Goal: Task Accomplishment & Management: Complete application form

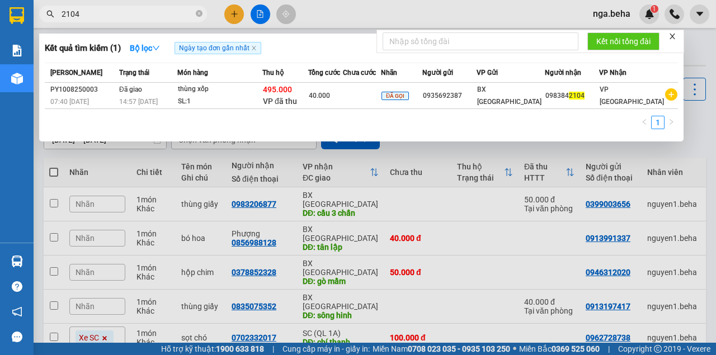
drag, startPoint x: 0, startPoint y: 0, endPoint x: 128, endPoint y: 15, distance: 128.4
click at [128, 15] on input "2104" at bounding box center [128, 14] width 132 height 12
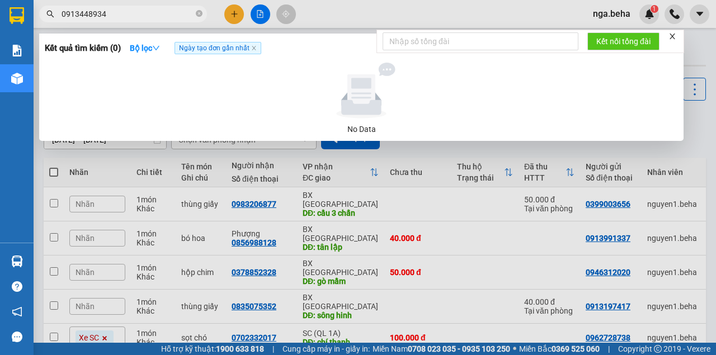
click at [108, 15] on input "0913448934" at bounding box center [128, 14] width 132 height 12
click at [70, 14] on input "934" at bounding box center [128, 14] width 132 height 12
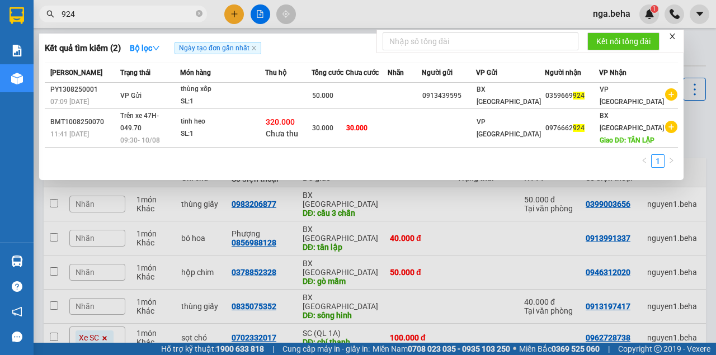
click at [109, 17] on input "924" at bounding box center [128, 14] width 132 height 12
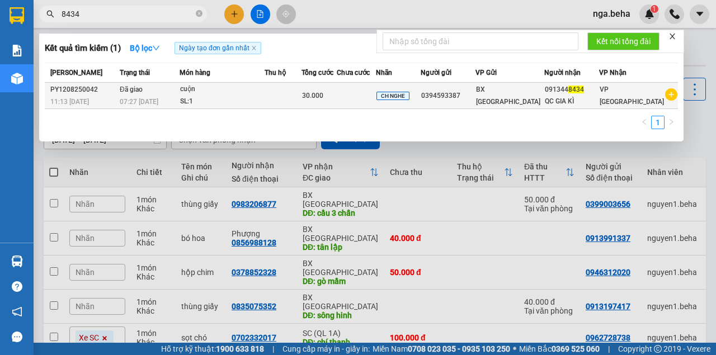
type input "8434"
click at [279, 90] on td at bounding box center [283, 96] width 37 height 26
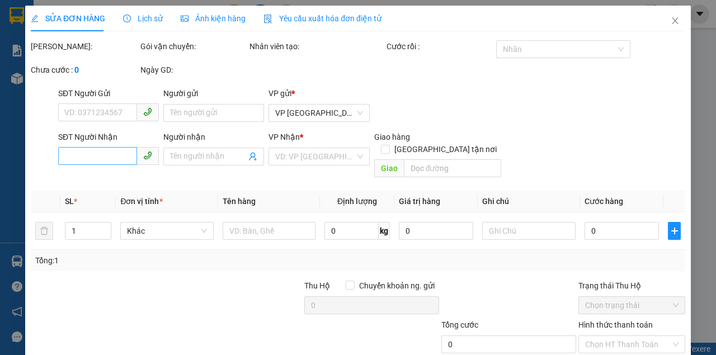
type input "0394593387"
type input "0913448434"
type input "QC GIA KÌ"
type input "30.000"
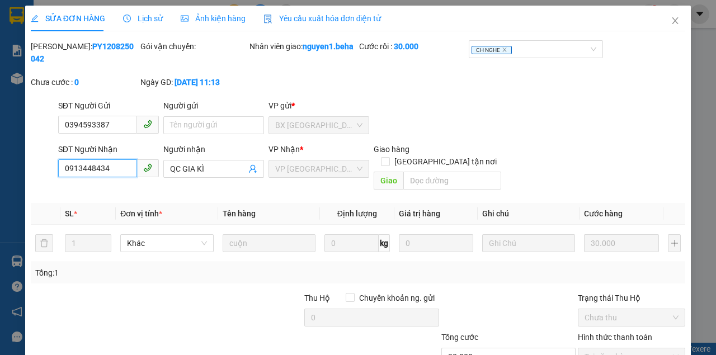
click at [122, 167] on input "0913448434" at bounding box center [97, 169] width 79 height 18
drag, startPoint x: 671, startPoint y: 22, endPoint x: 399, endPoint y: 0, distance: 273.0
click at [671, 22] on icon "close" at bounding box center [675, 20] width 9 height 9
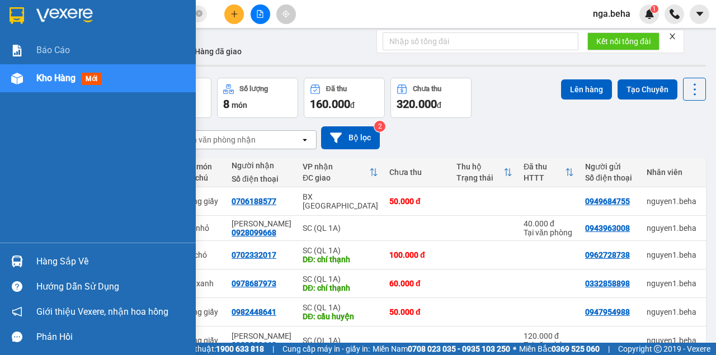
click at [21, 83] on img at bounding box center [17, 79] width 12 height 12
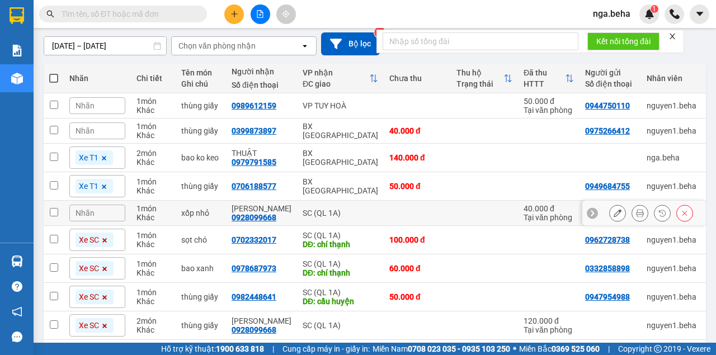
scroll to position [168, 0]
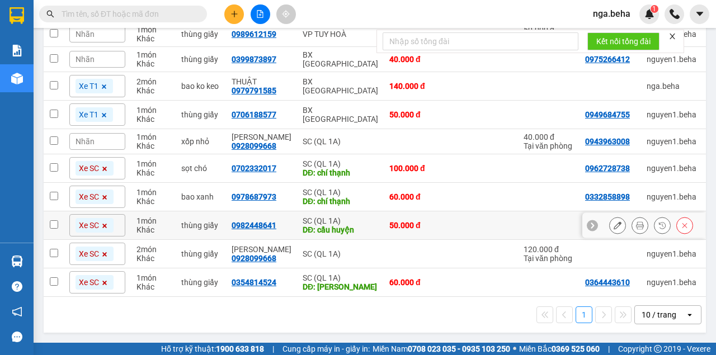
click at [488, 214] on td at bounding box center [484, 226] width 67 height 29
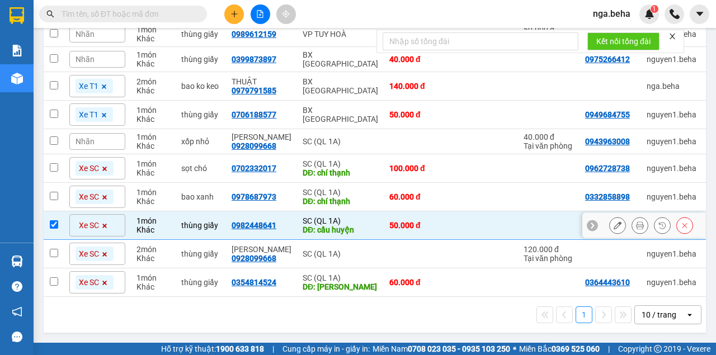
click at [488, 214] on td at bounding box center [484, 226] width 67 height 29
checkbox input "false"
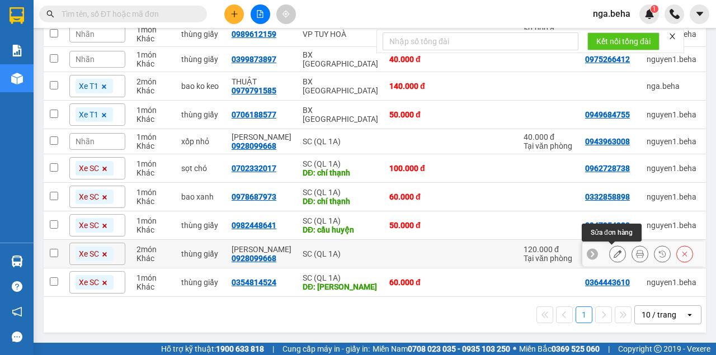
click at [614, 253] on icon at bounding box center [618, 254] width 8 height 8
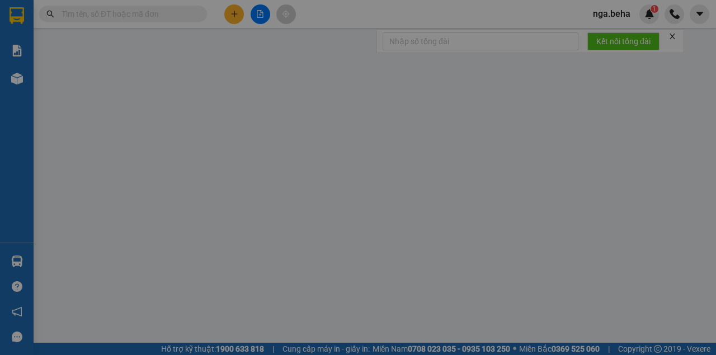
type input "0928099668"
type input "[PERSON_NAME]"
type input "120.000"
type input "0"
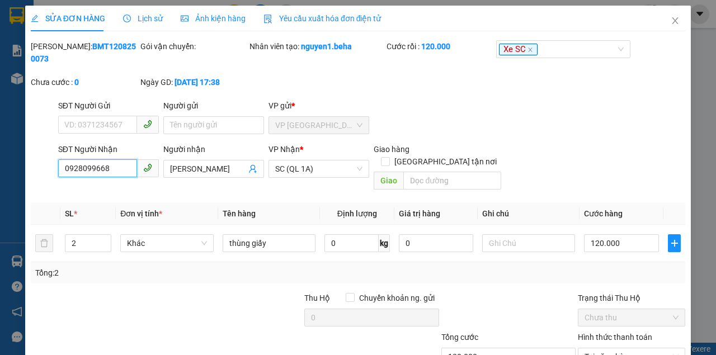
click at [113, 168] on input "0928099668" at bounding box center [97, 169] width 79 height 18
click at [108, 176] on input "0928099668" at bounding box center [97, 169] width 79 height 18
click at [109, 174] on input "0928099668" at bounding box center [97, 169] width 79 height 18
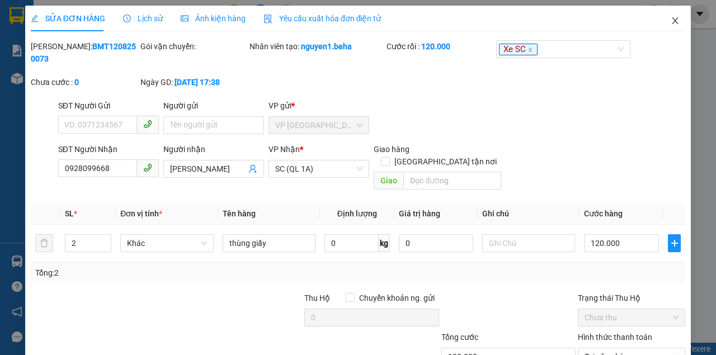
click at [671, 21] on icon "close" at bounding box center [675, 20] width 9 height 9
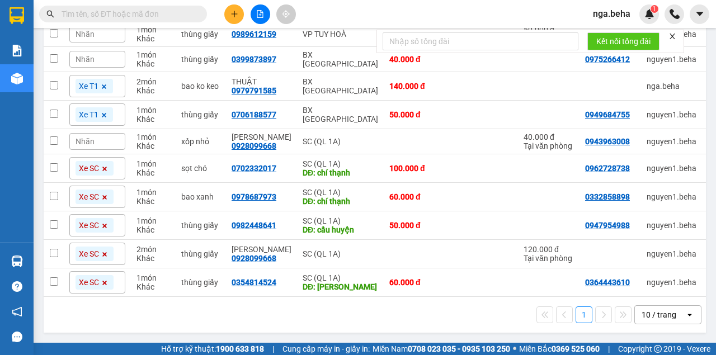
scroll to position [168, 0]
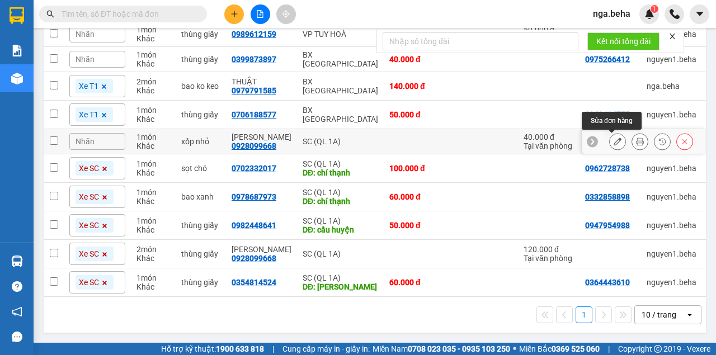
click at [614, 139] on icon at bounding box center [618, 142] width 8 height 8
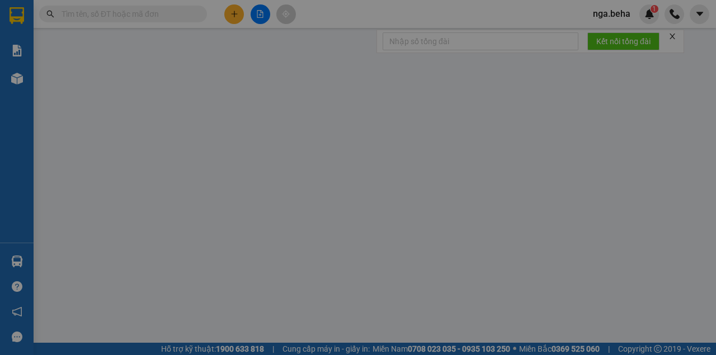
type input "0943963008"
type input "0928099668"
type input "[PERSON_NAME]"
type input "40.000"
type input "0"
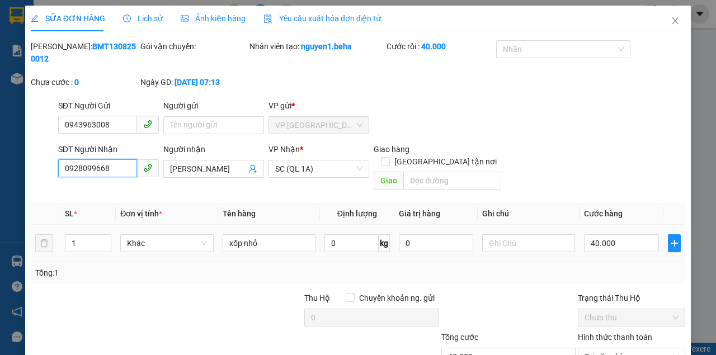
click at [109, 173] on input "0928099668" at bounding box center [97, 169] width 79 height 18
click at [671, 18] on icon "close" at bounding box center [675, 20] width 9 height 9
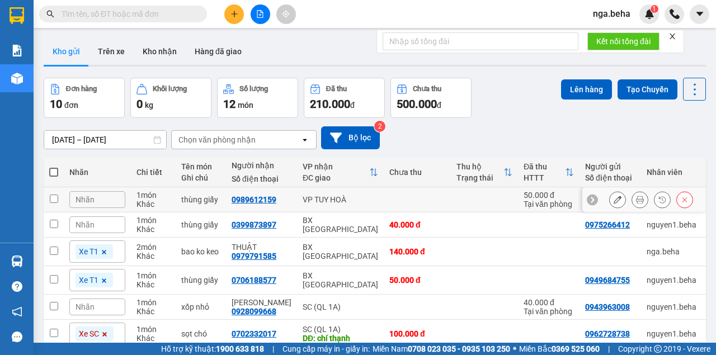
click at [615, 195] on button at bounding box center [618, 200] width 16 height 20
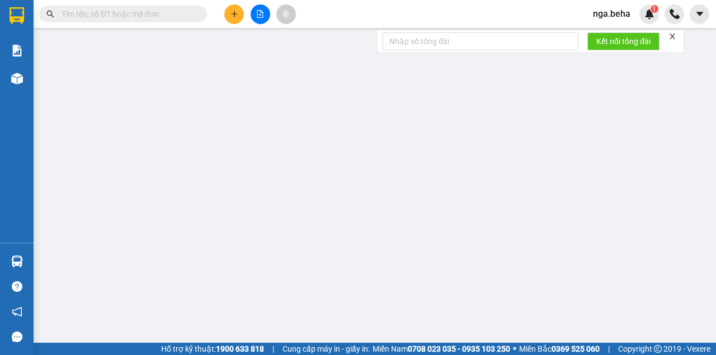
type input "0944750110"
type input "0989612159"
type input "50.000"
type input "0"
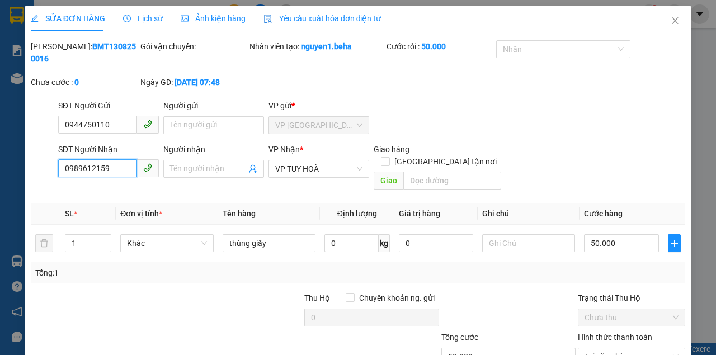
click at [114, 175] on input "0989612159" at bounding box center [97, 169] width 79 height 18
click at [675, 19] on span "Close" at bounding box center [675, 21] width 31 height 31
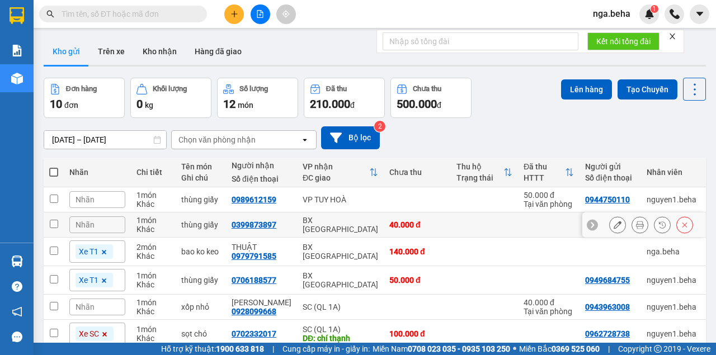
scroll to position [37, 0]
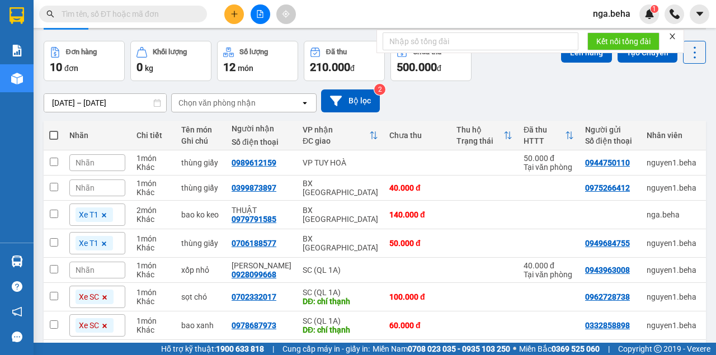
click at [509, 107] on div "12/08/2025 – 13/08/2025 Press the down arrow key to interact with the calendar …" at bounding box center [375, 101] width 663 height 23
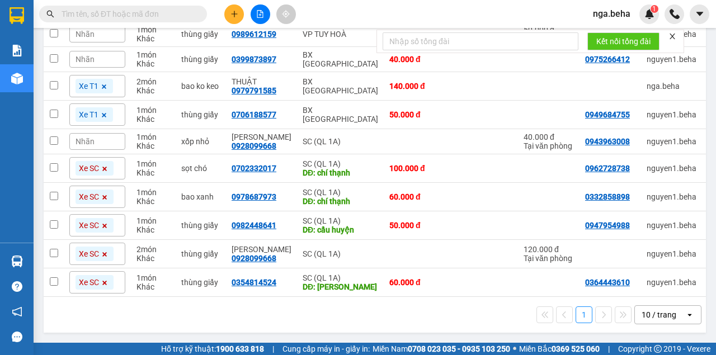
scroll to position [19, 0]
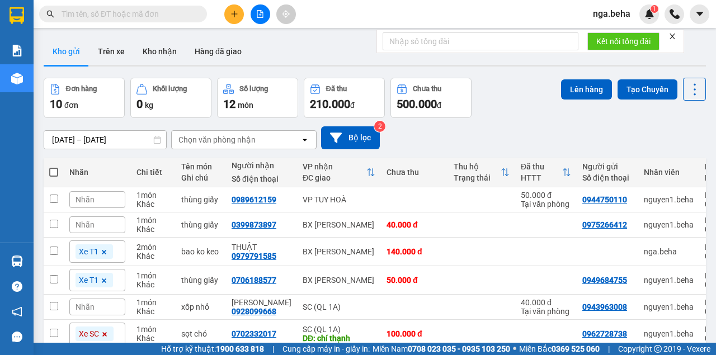
click at [22, 75] on img at bounding box center [17, 79] width 12 height 12
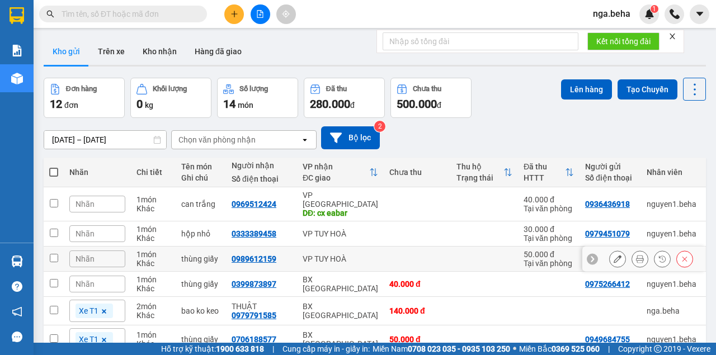
scroll to position [37, 0]
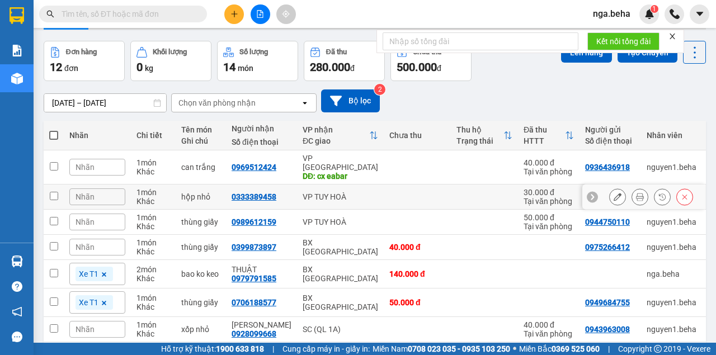
click at [614, 193] on icon at bounding box center [618, 197] width 8 height 8
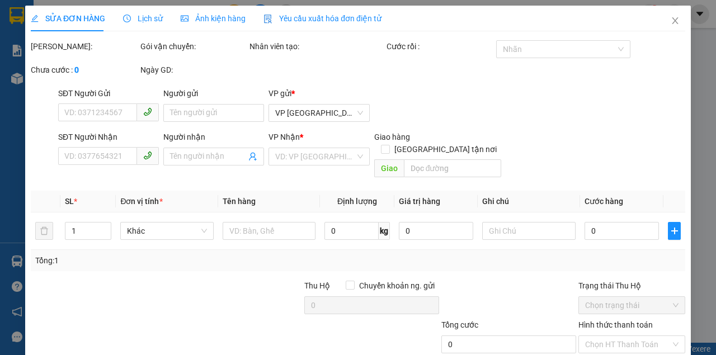
type input "0979451079"
type input "0333389458"
type input "30.000"
type input "0"
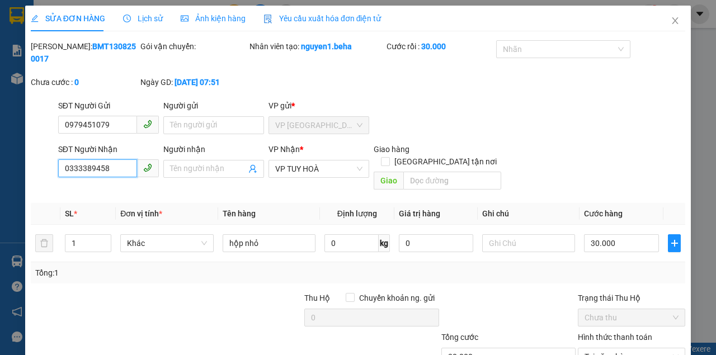
click at [115, 169] on input "0333389458" at bounding box center [97, 169] width 79 height 18
click at [671, 19] on icon "close" at bounding box center [675, 20] width 9 height 9
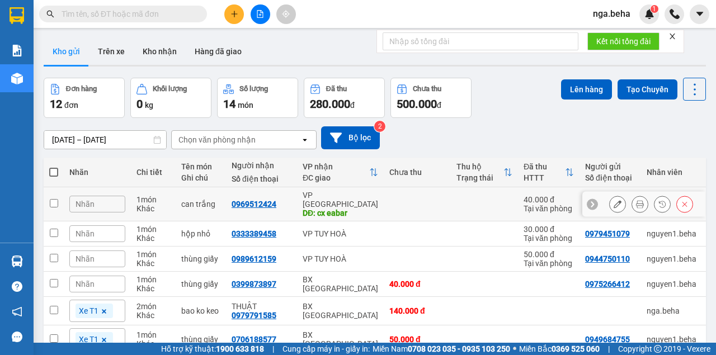
click at [614, 200] on icon at bounding box center [618, 204] width 8 height 8
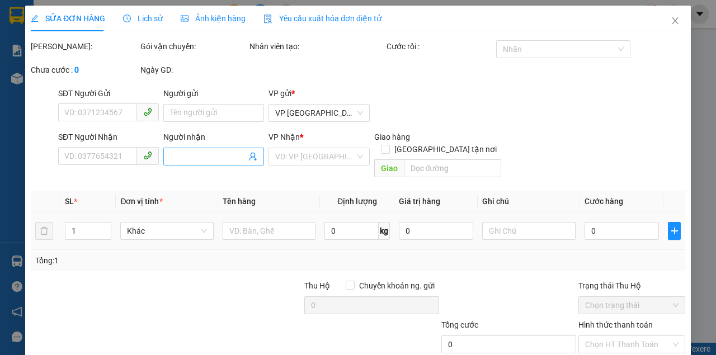
type input "0936436918"
type input "0969512424"
type input "cx eabar"
type input "40.000"
type input "0"
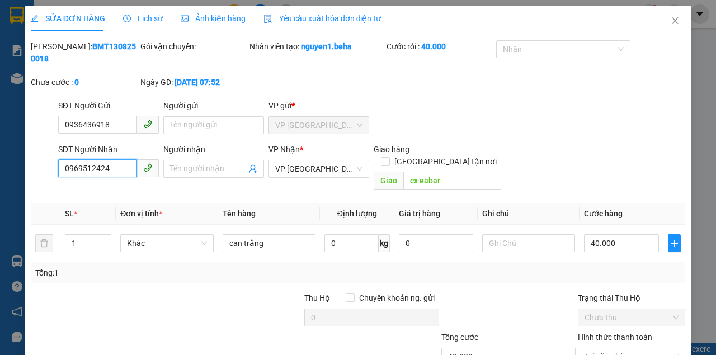
click at [118, 173] on input "0969512424" at bounding box center [97, 169] width 79 height 18
click at [671, 25] on icon "close" at bounding box center [675, 20] width 9 height 9
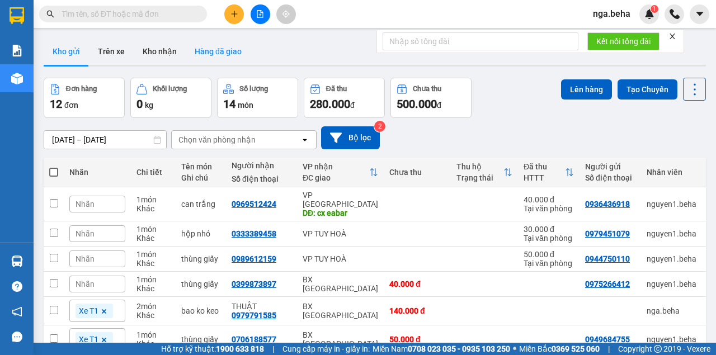
click at [214, 56] on button "Hàng đã giao" at bounding box center [218, 51] width 65 height 27
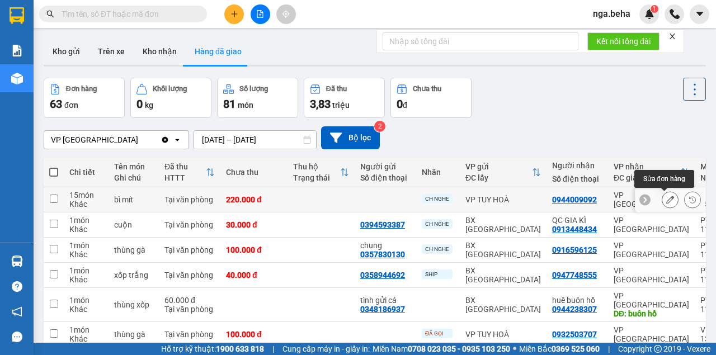
click at [667, 198] on icon at bounding box center [671, 200] width 8 height 8
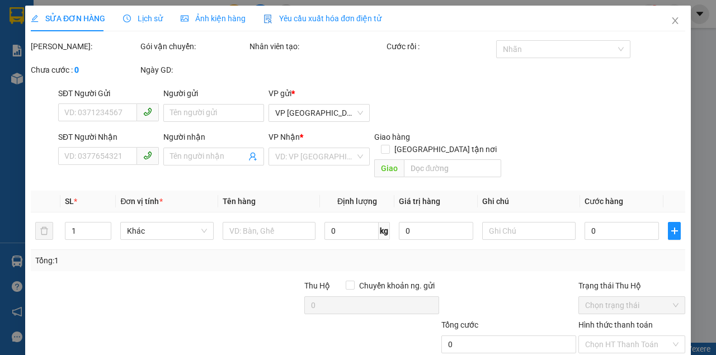
type input "0944009092"
type input "220.000"
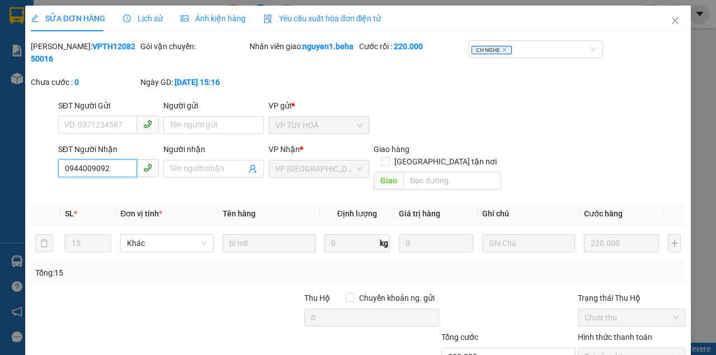
click at [109, 176] on input "0944009092" at bounding box center [97, 169] width 79 height 18
click at [674, 17] on span "Close" at bounding box center [675, 21] width 31 height 31
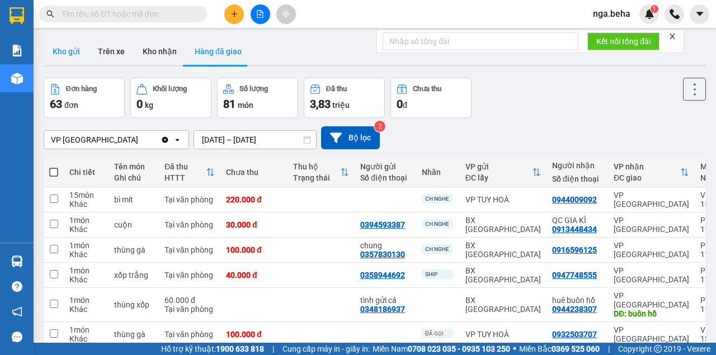
click at [62, 55] on button "Kho gửi" at bounding box center [66, 51] width 45 height 27
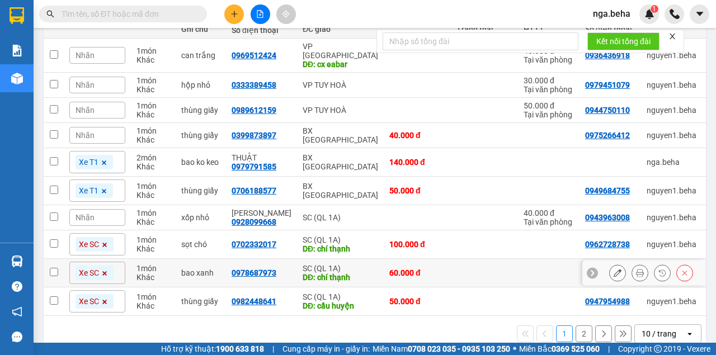
scroll to position [162, 0]
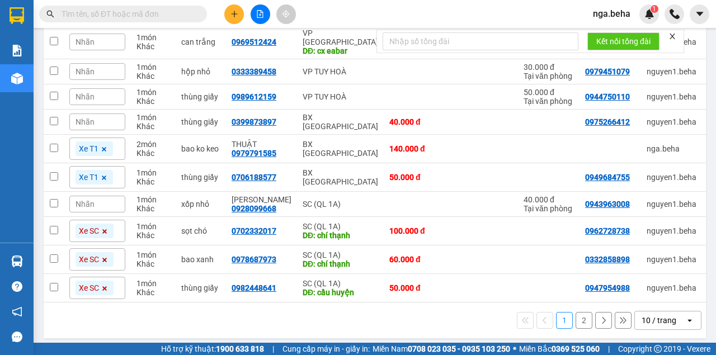
click at [650, 315] on div "10 / trang" at bounding box center [659, 320] width 35 height 11
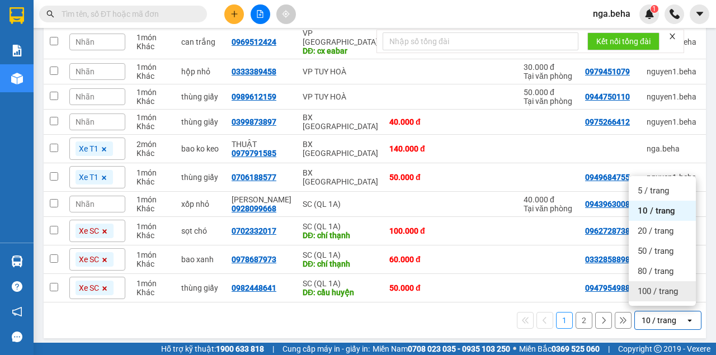
click at [645, 294] on span "100 / trang" at bounding box center [658, 291] width 40 height 11
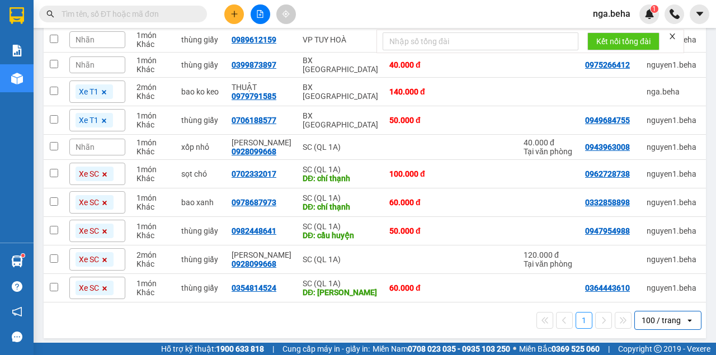
scroll to position [70, 0]
